Goal: Find specific fact: Find contact information

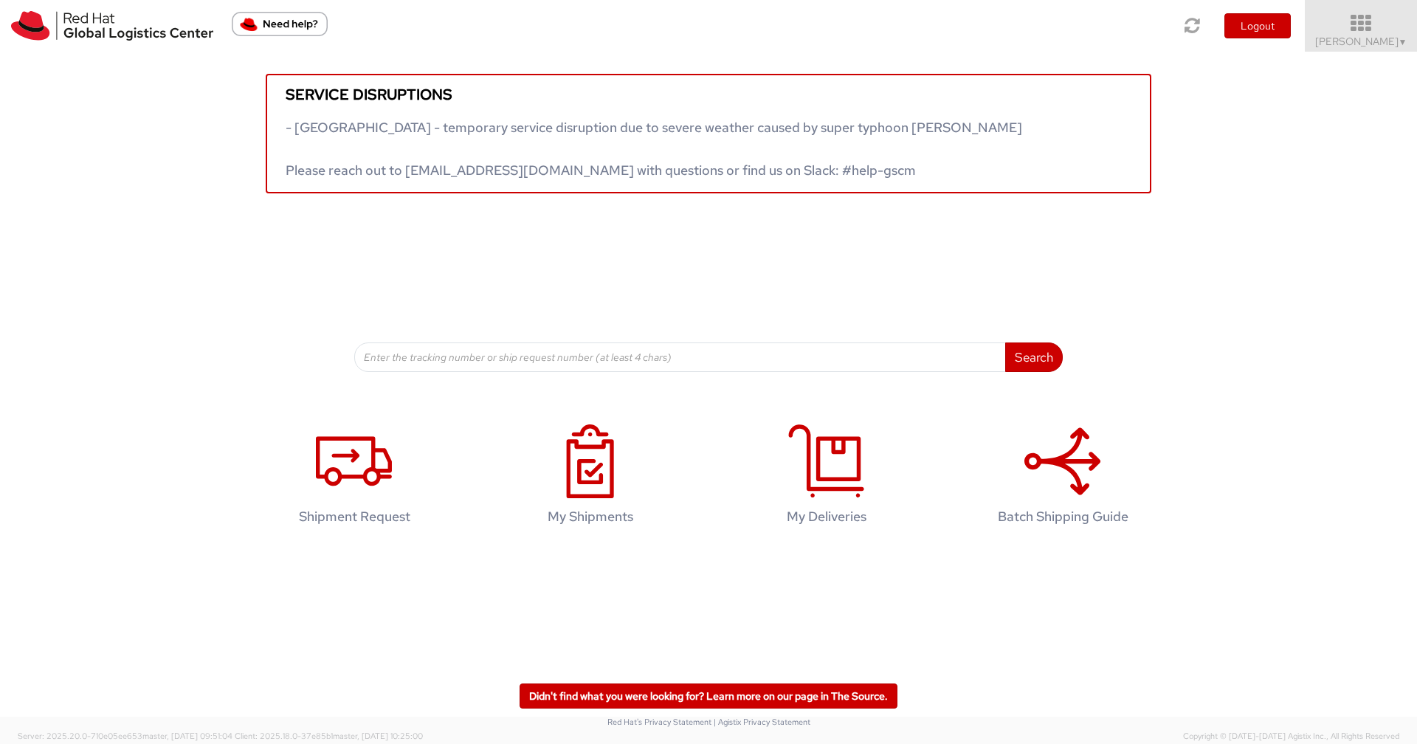
click at [1380, 32] on icon at bounding box center [1361, 23] width 129 height 21
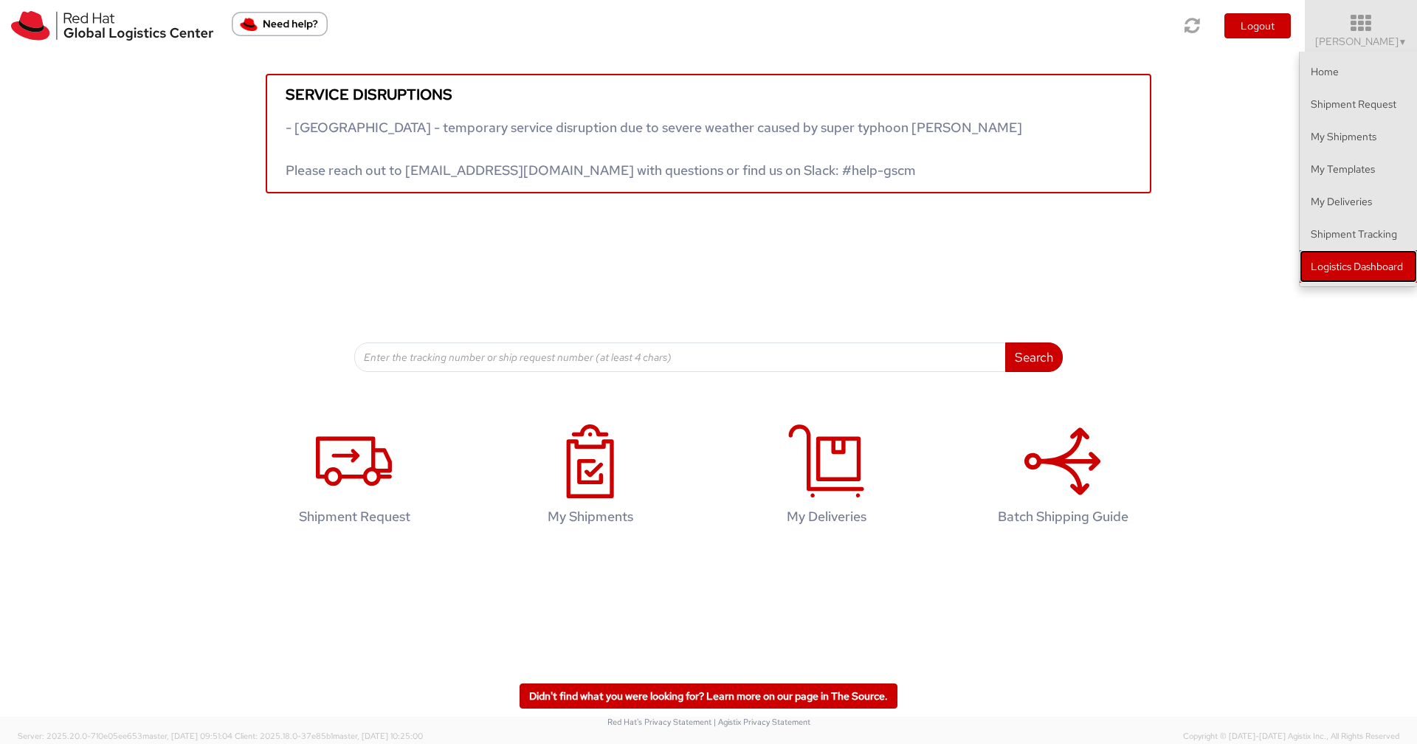
click at [1349, 265] on link "Logistics Dashboard" at bounding box center [1358, 266] width 117 height 32
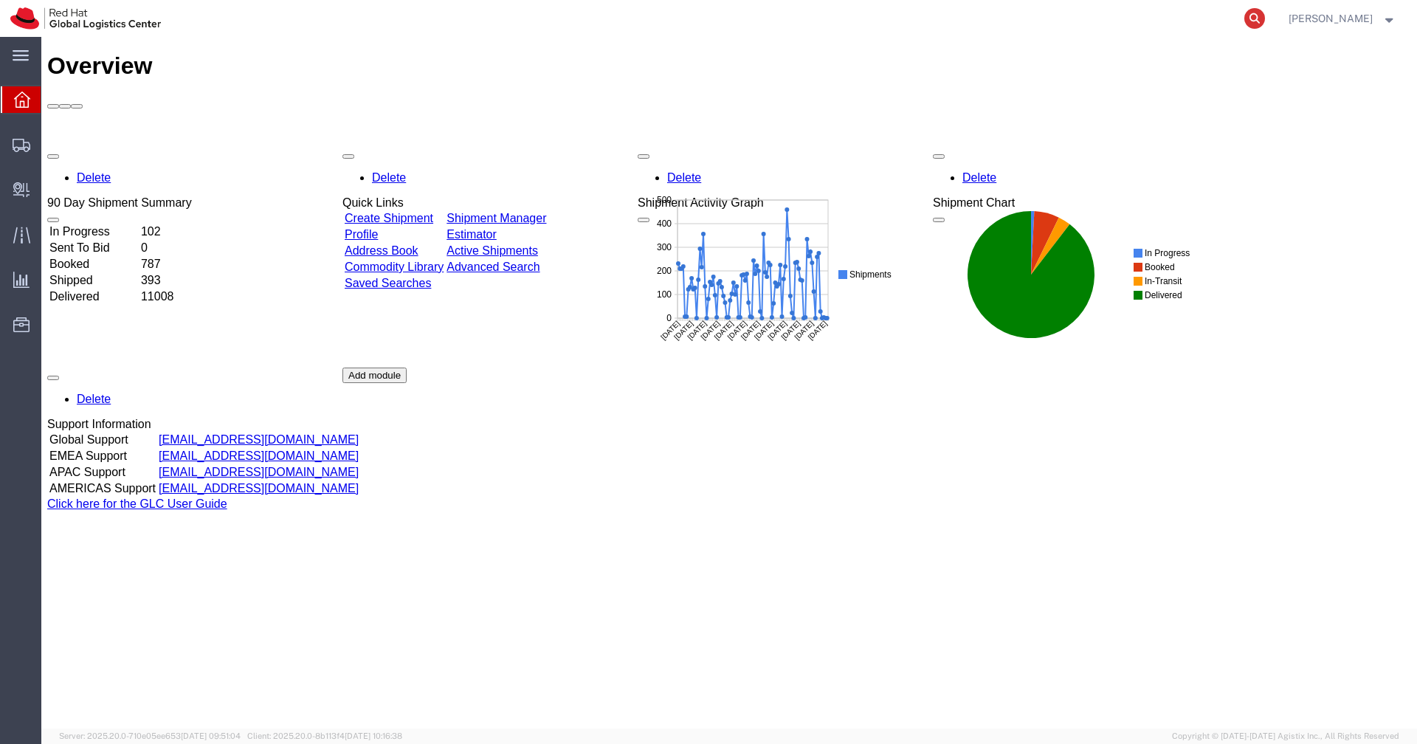
click at [1265, 22] on icon at bounding box center [1255, 18] width 21 height 21
paste input "56934873"
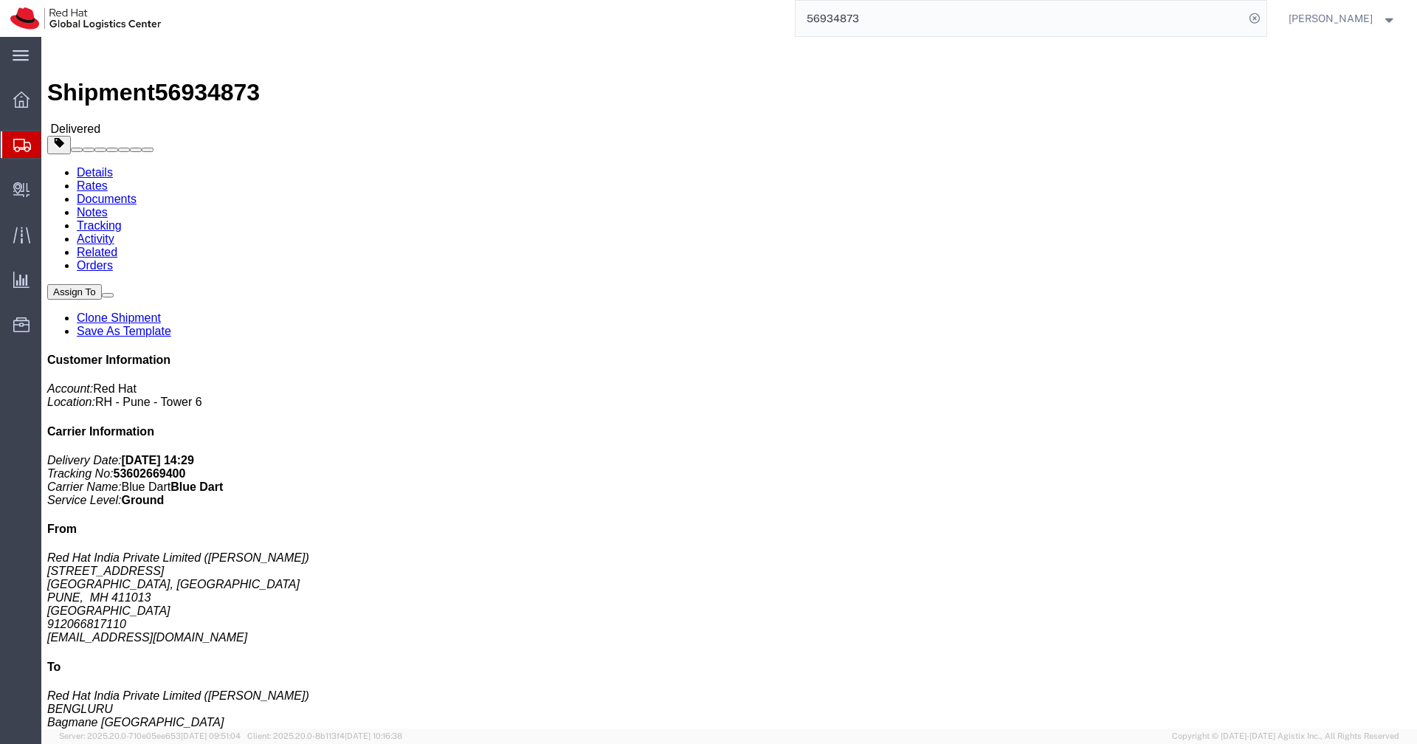
drag, startPoint x: 376, startPoint y: 264, endPoint x: 285, endPoint y: 261, distance: 90.8
click address "Red Hat India Private Limited ([PERSON_NAME]) BENGLURU [STREET_ADDRESS] 9180679…"
copy address "[EMAIL_ADDRESS][DOMAIN_NAME]"
click at [1112, 21] on input "56934873" at bounding box center [1020, 18] width 449 height 35
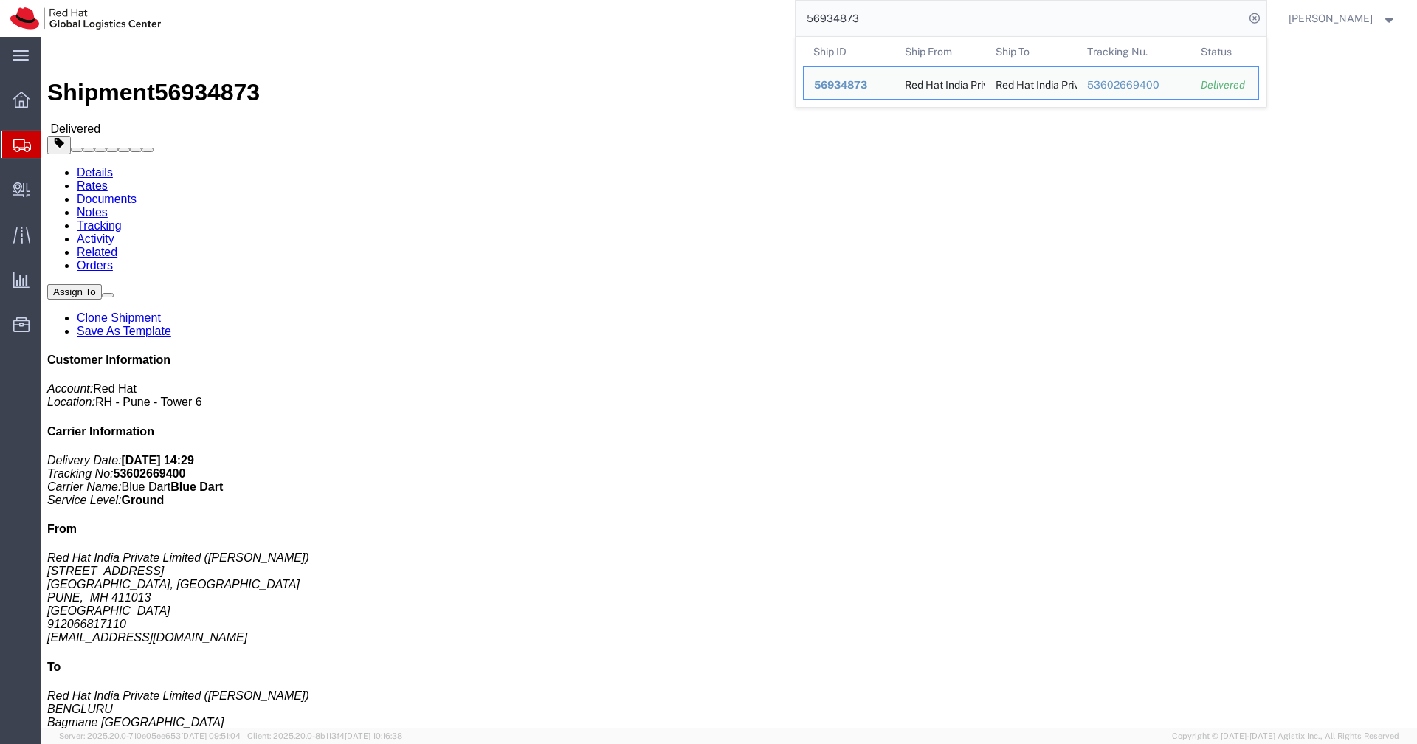
click at [1112, 21] on input "56934873" at bounding box center [1020, 18] width 449 height 35
paste input "86"
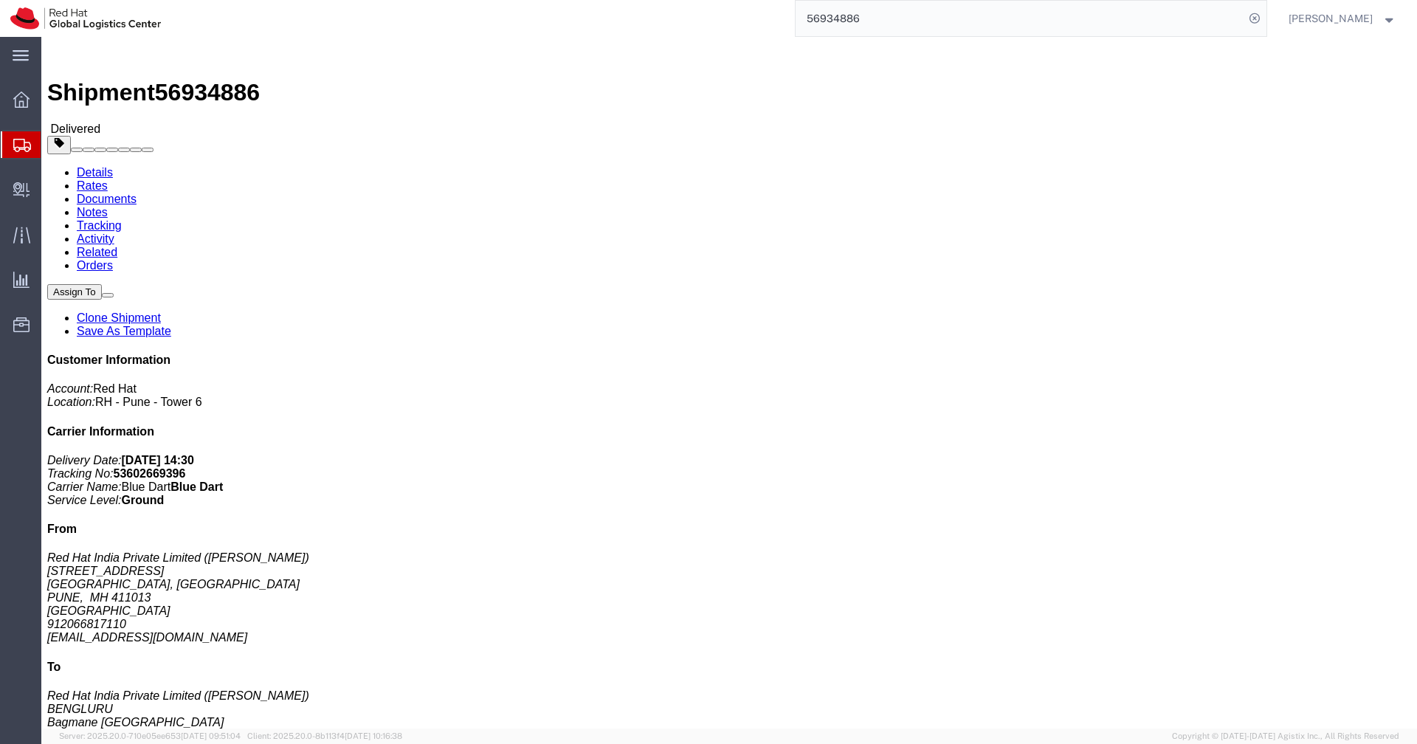
drag, startPoint x: 390, startPoint y: 261, endPoint x: 285, endPoint y: 262, distance: 105.6
click address "Red Hat India Private Limited ([PERSON_NAME]) BENGLURU [STREET_ADDRESS] 8443087…"
copy address "[EMAIL_ADDRESS][DOMAIN_NAME]"
click at [1151, 17] on input "56934886" at bounding box center [1020, 18] width 449 height 35
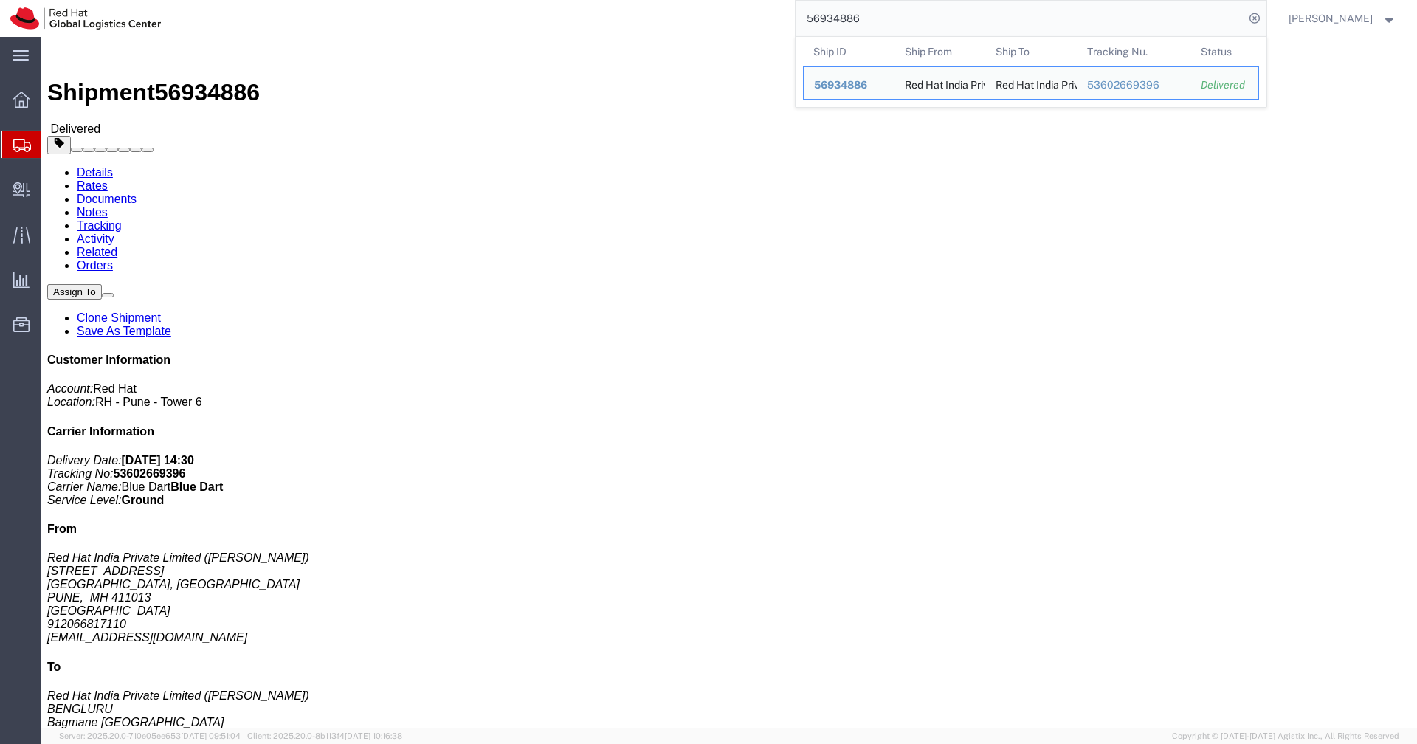
click at [1151, 17] on input "56934886" at bounding box center [1020, 18] width 449 height 35
paste input "912"
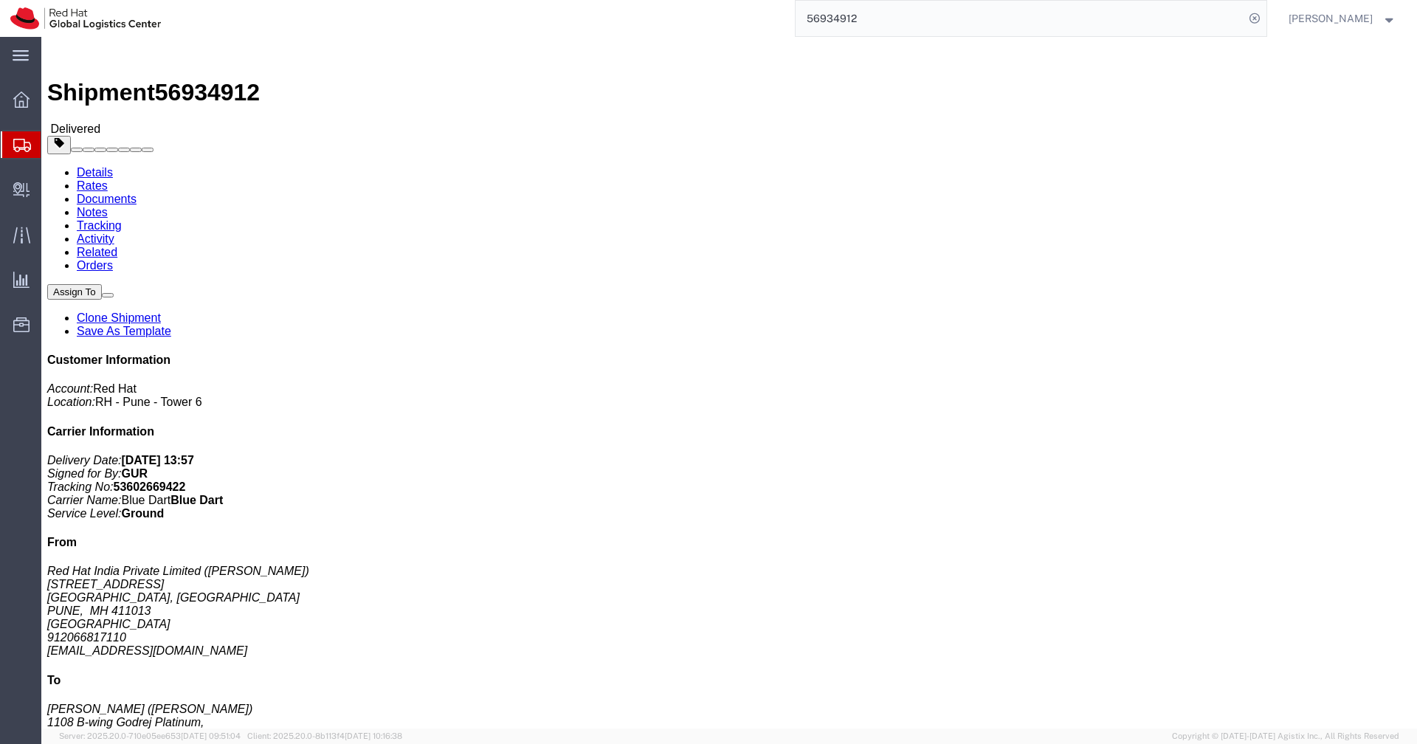
drag, startPoint x: 393, startPoint y: 246, endPoint x: 287, endPoint y: 246, distance: 105.6
click address "[PERSON_NAME] ([PERSON_NAME]) [STREET_ADDRESS] 9663994951 [PERSON_NAME][EMAIL_A…"
copy address "[PERSON_NAME][EMAIL_ADDRESS][DOMAIN_NAME]"
click at [1034, 22] on input "56934912" at bounding box center [1020, 18] width 449 height 35
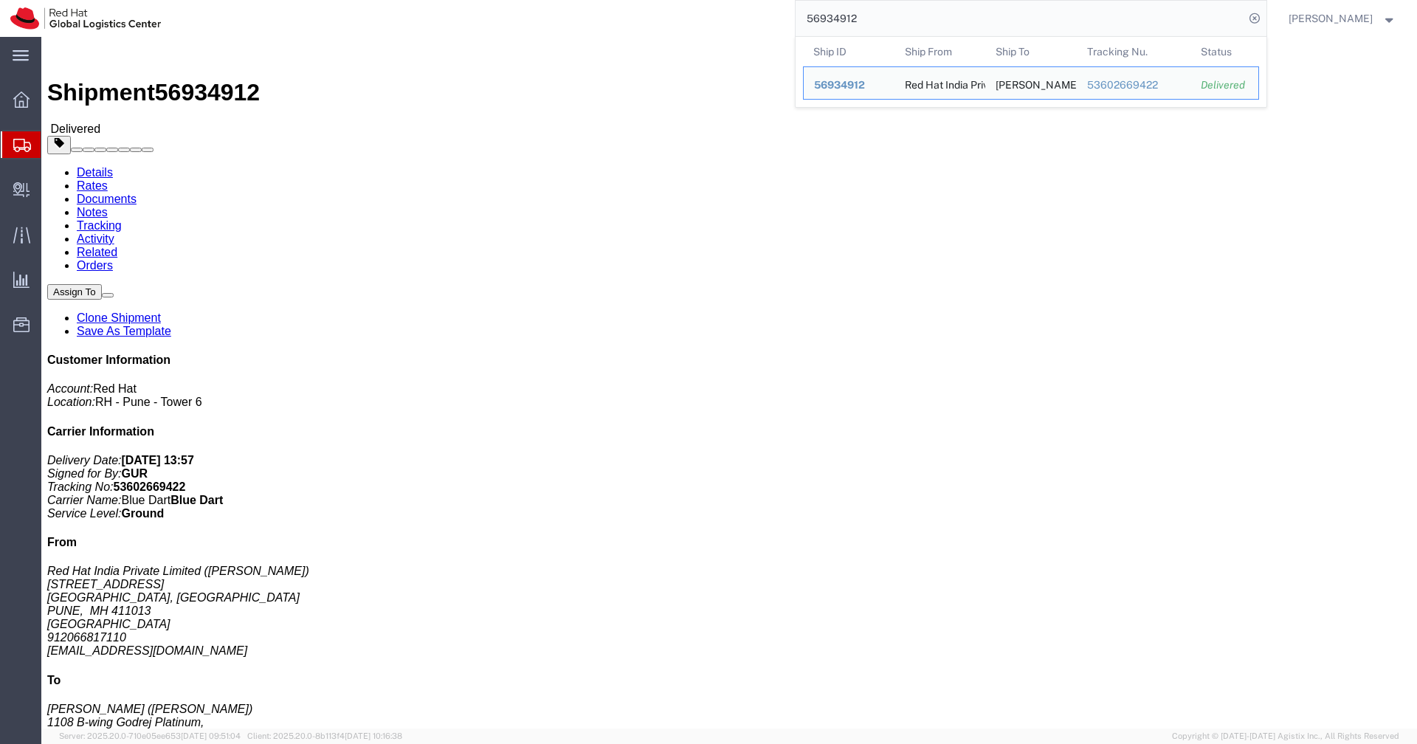
click at [1034, 22] on input "56934912" at bounding box center [1020, 18] width 449 height 35
paste input "869"
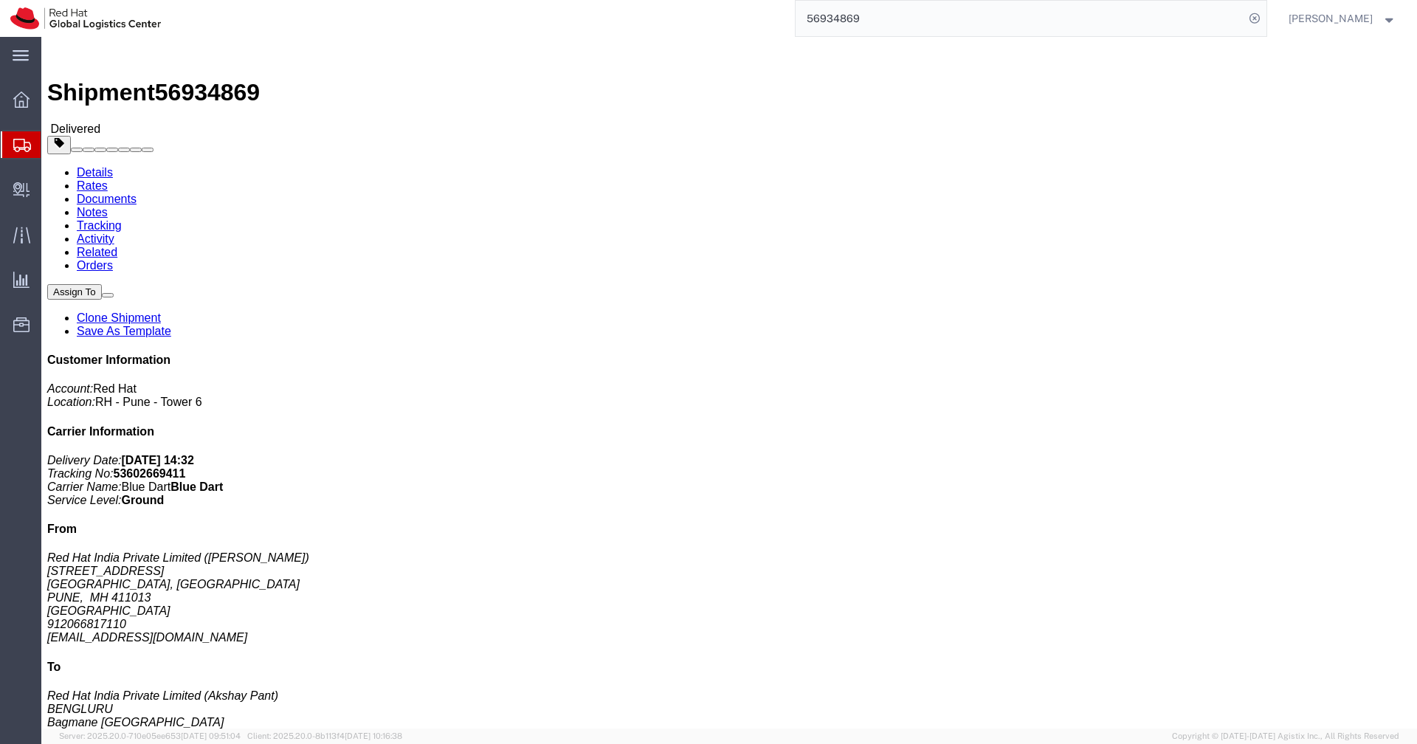
drag, startPoint x: 381, startPoint y: 261, endPoint x: 286, endPoint y: 259, distance: 95.2
click address "Red Hat India Private Limited (Akshay Pant) BENGLURU [STREET_ADDRESS] 78990 036…"
copy address "[EMAIL_ADDRESS][DOMAIN_NAME]"
click div "Shipment Detail Ship From Red Hat India Private Limited ([PERSON_NAME]) [STREET…"
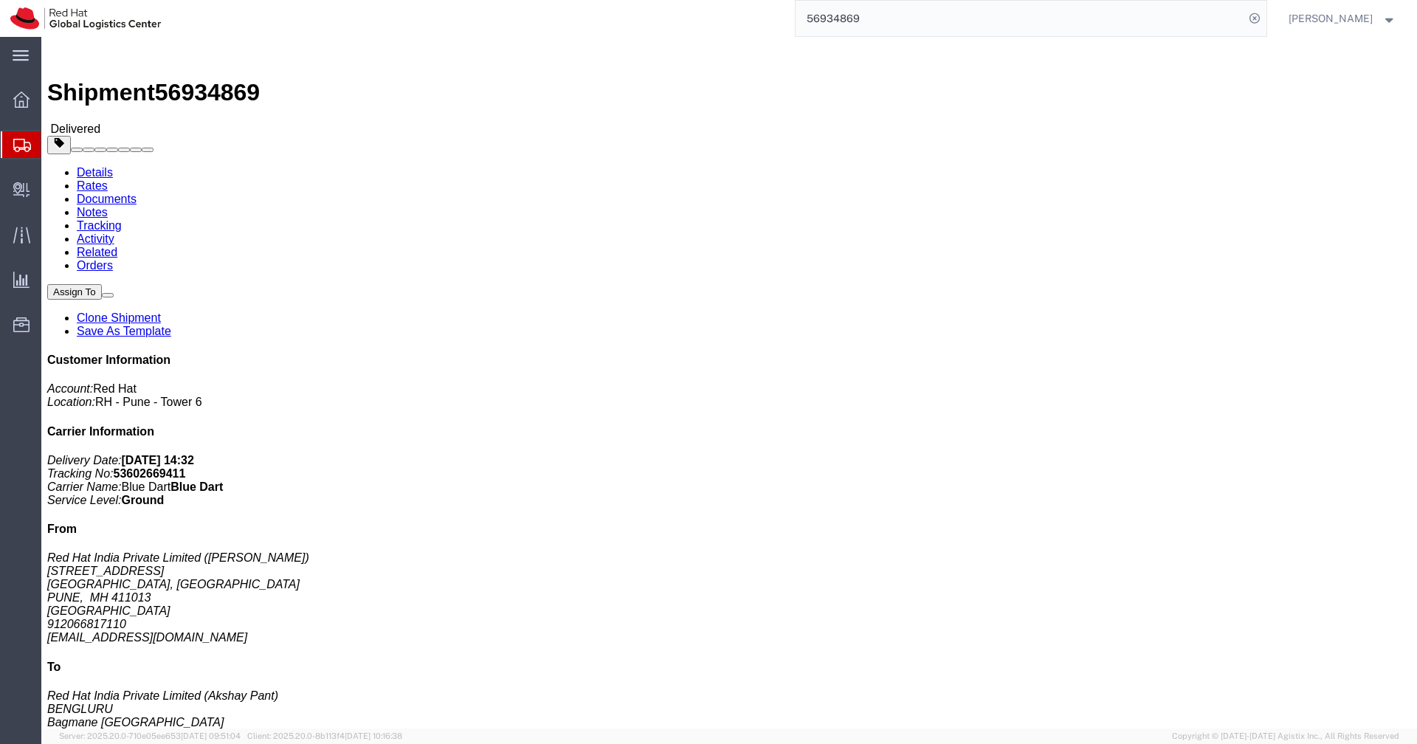
drag, startPoint x: 377, startPoint y: 262, endPoint x: 284, endPoint y: 258, distance: 93.1
click address "Red Hat India Private Limited (Akshay Pant) BENGLURU [STREET_ADDRESS] 78990 036…"
copy address "[EMAIL_ADDRESS][DOMAIN_NAME]"
click at [985, 14] on input "56934869" at bounding box center [1020, 18] width 449 height 35
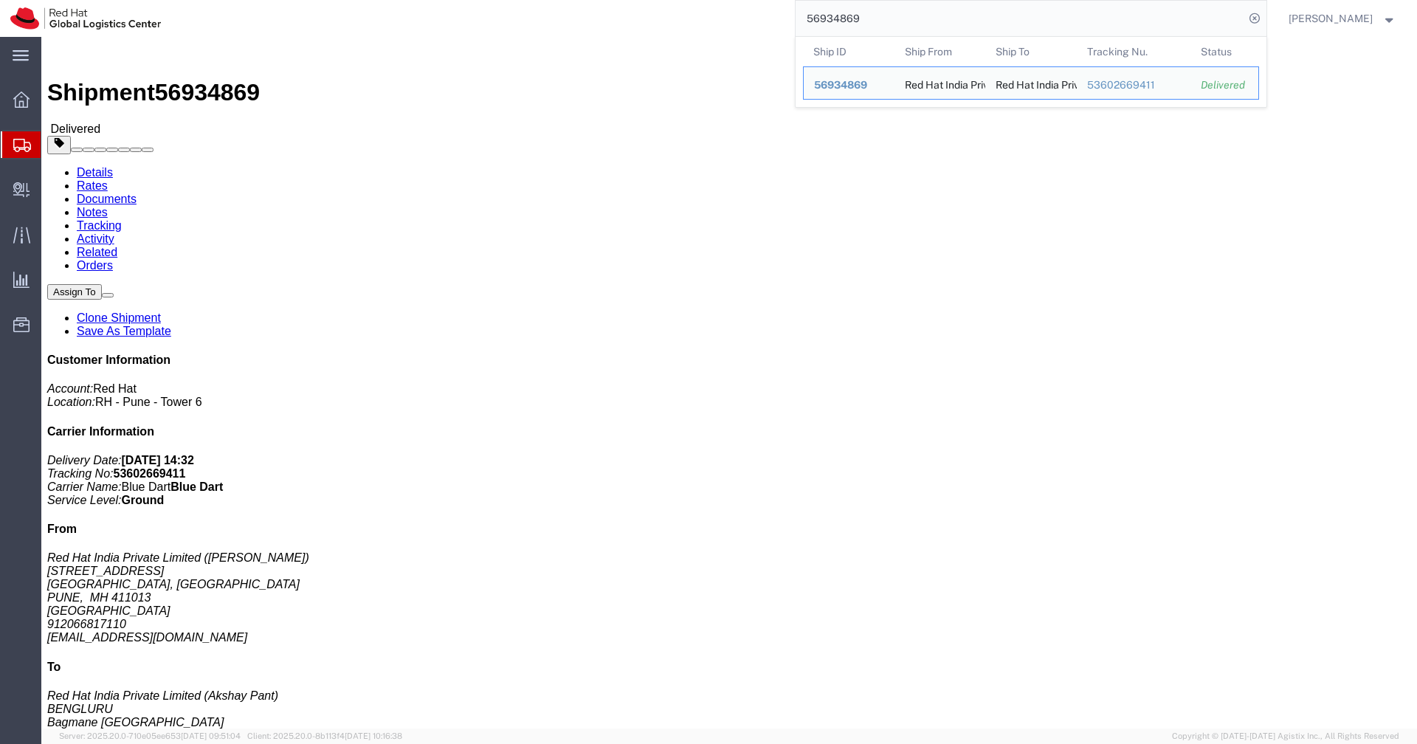
click at [985, 14] on input "56934869" at bounding box center [1020, 18] width 449 height 35
paste input "760027"
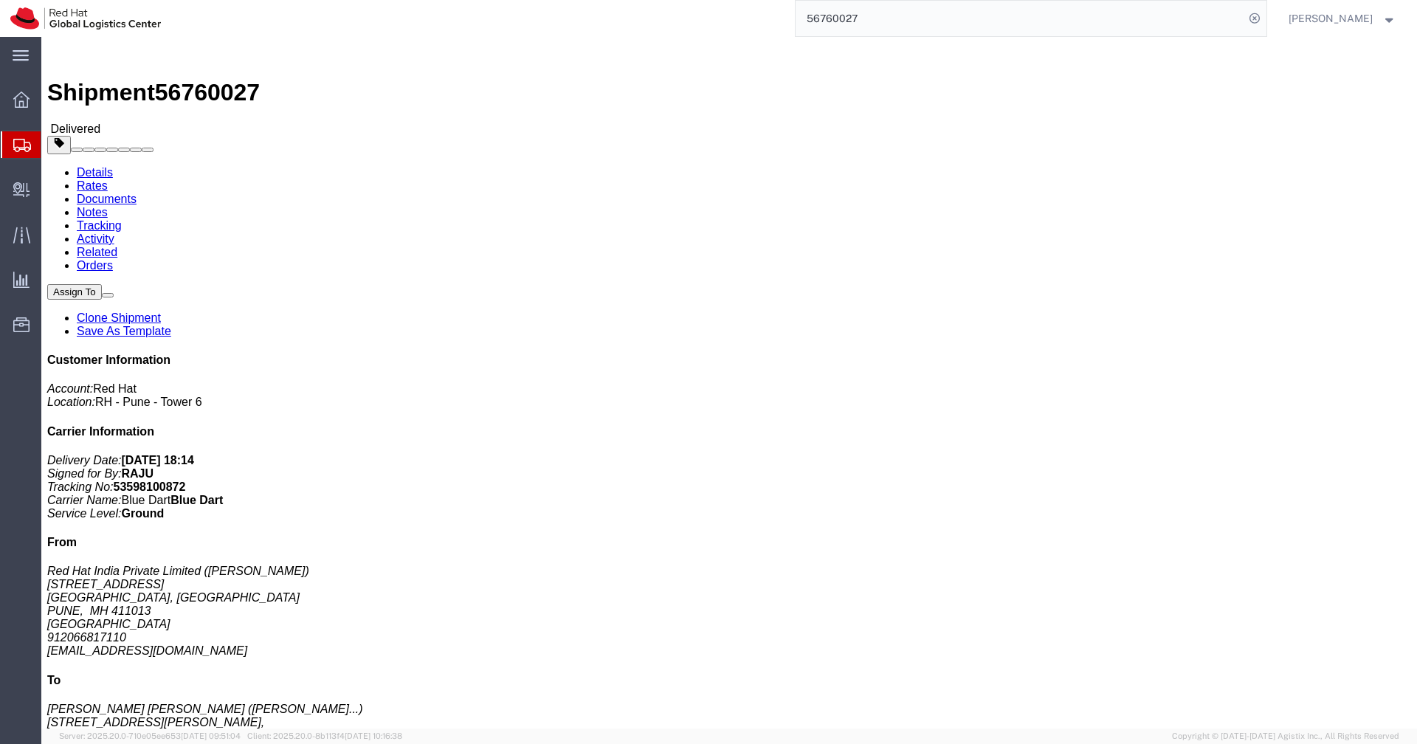
drag, startPoint x: 398, startPoint y: 249, endPoint x: 286, endPoint y: 249, distance: 111.5
click address "[PERSON_NAME] [PERSON_NAME] ([PERSON_NAME] [PERSON_NAME]) [STREET_ADDRESS][GEOG…"
copy address "[EMAIL_ADDRESS][DOMAIN_NAME]"
click at [997, 18] on input "56760027" at bounding box center [1020, 18] width 449 height 35
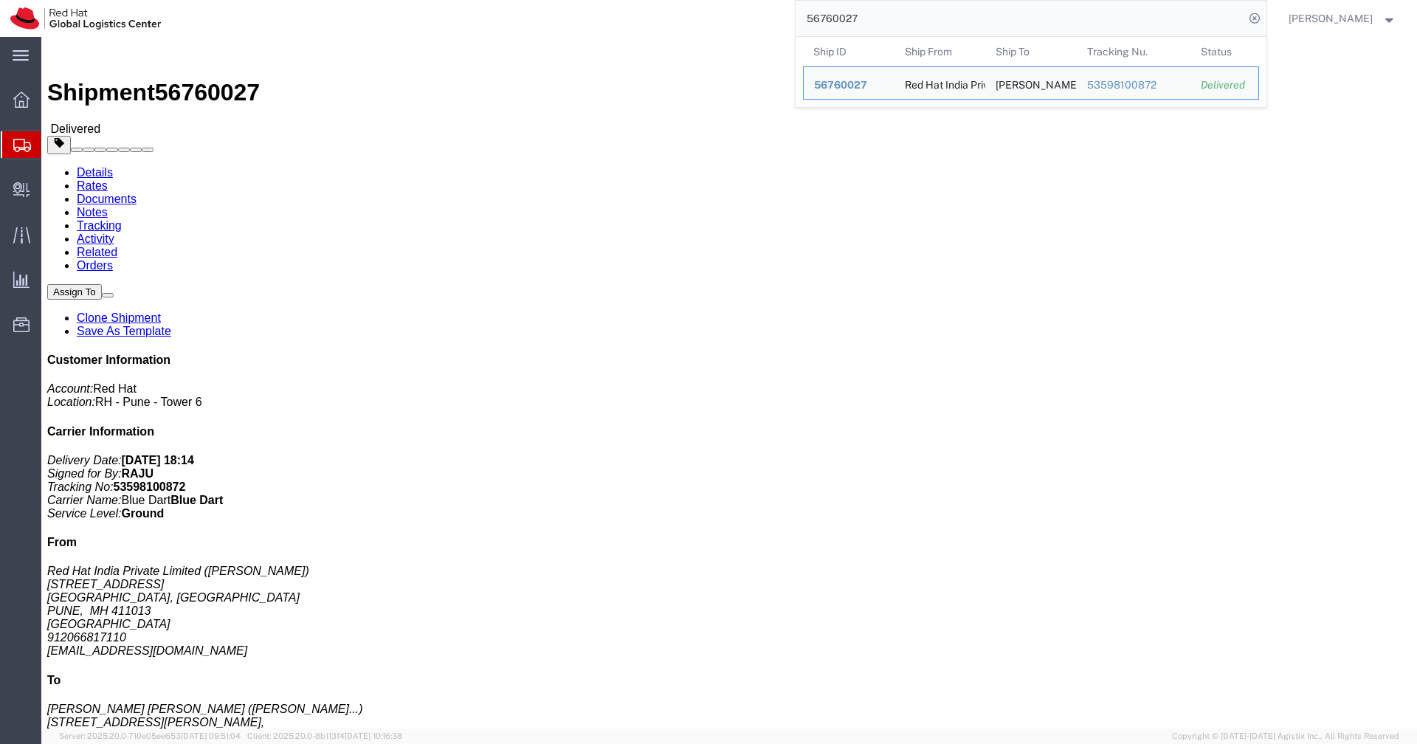
click at [997, 18] on input "56760027" at bounding box center [1020, 18] width 449 height 35
paste input "683652"
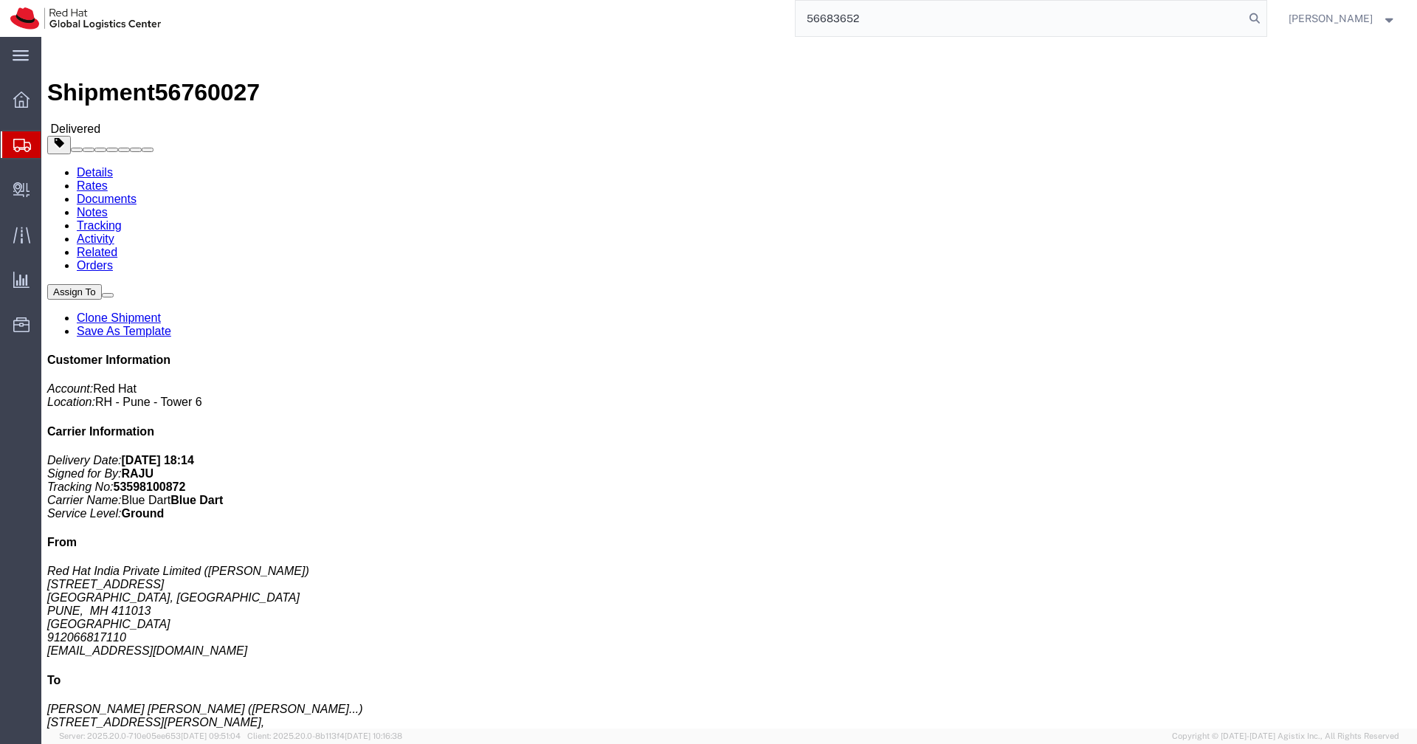
type input "56683652"
drag, startPoint x: 401, startPoint y: 262, endPoint x: 284, endPoint y: 264, distance: 116.6
click address "Red Hat India Private Limited ([PERSON_NAME][GEOGRAPHIC_DATA][STREET_ADDRESS][D…"
copy address "[EMAIL_ADDRESS][DOMAIN_NAME]"
